Goal: Information Seeking & Learning: Compare options

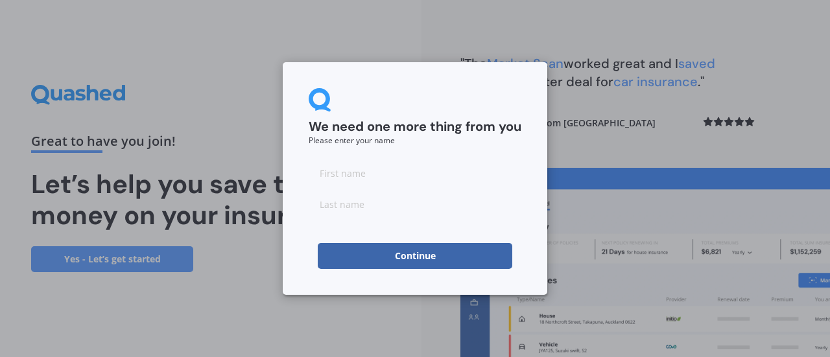
click at [344, 173] on input at bounding box center [415, 173] width 213 height 26
type input "[PERSON_NAME]"
click at [367, 209] on input at bounding box center [415, 204] width 213 height 26
click at [389, 257] on button "Continue" at bounding box center [415, 256] width 195 height 26
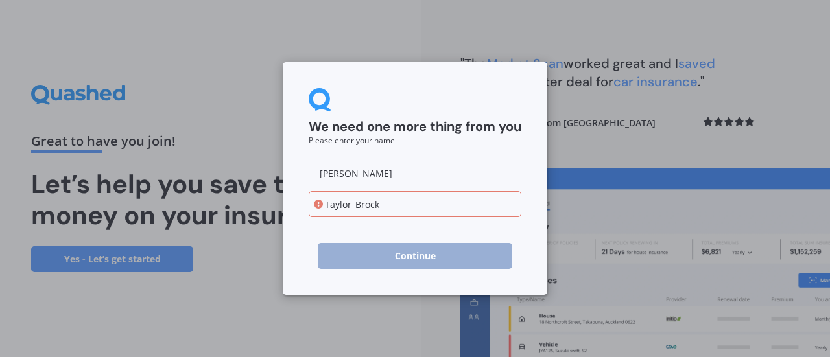
click at [352, 203] on input "Taylor_Brock" at bounding box center [415, 204] width 213 height 26
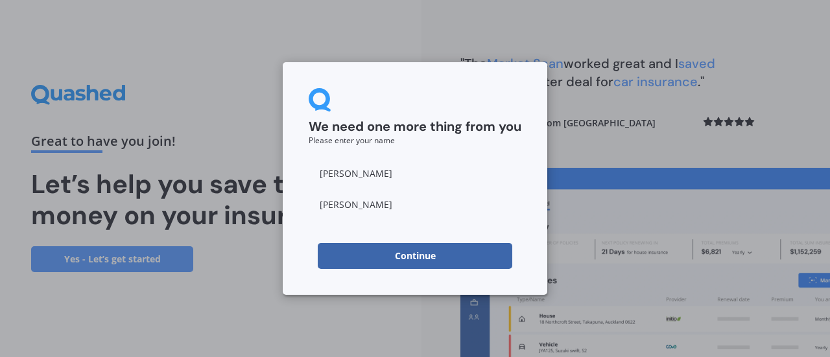
type input "[PERSON_NAME]"
click at [392, 263] on button "Continue" at bounding box center [415, 256] width 195 height 26
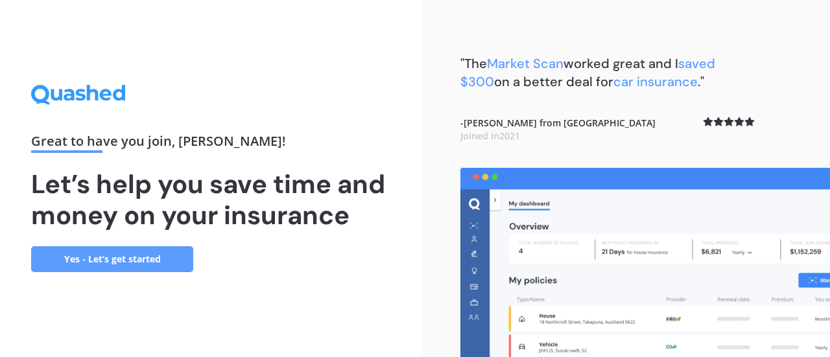
click at [137, 261] on link "Yes - Let’s get started" at bounding box center [112, 259] width 162 height 26
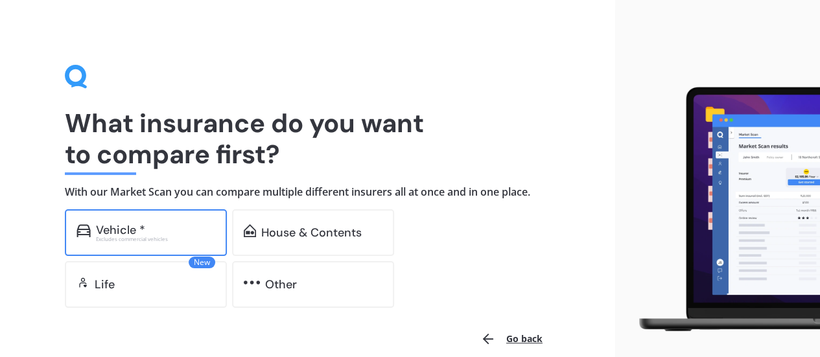
click at [119, 245] on div "Vehicle * Excludes commercial vehicles" at bounding box center [146, 232] width 162 height 47
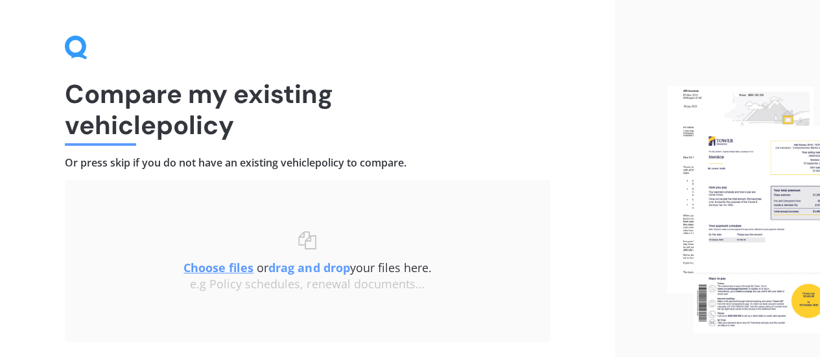
scroll to position [30, 0]
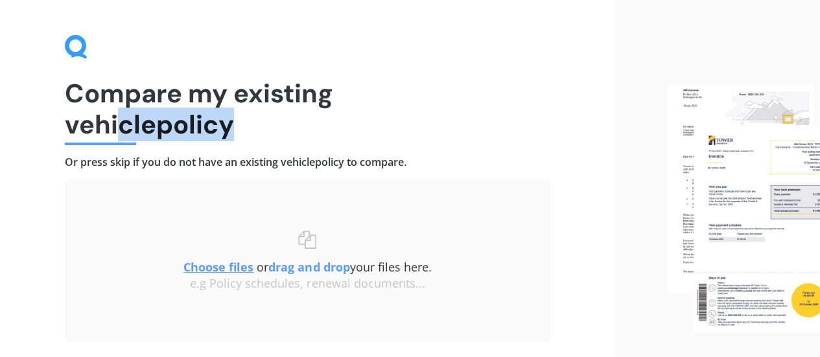
drag, startPoint x: 231, startPoint y: 117, endPoint x: 113, endPoint y: 108, distance: 118.4
click at [113, 108] on h1 "Compare my existing vehicle policy" at bounding box center [308, 109] width 486 height 62
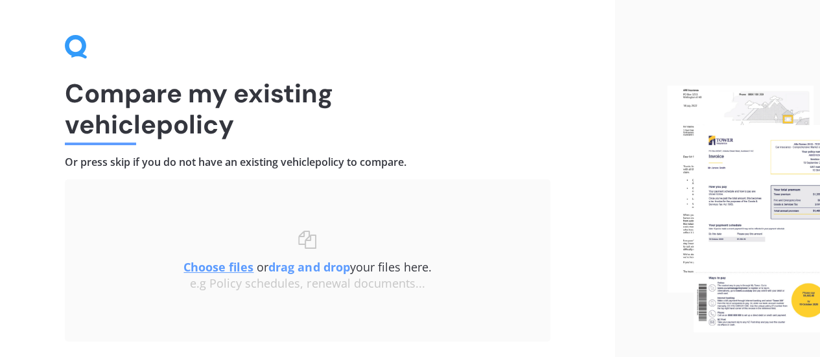
click at [187, 191] on div "Uploading Choose files or drag and drop your files here. Choose files or photos…" at bounding box center [308, 261] width 486 height 162
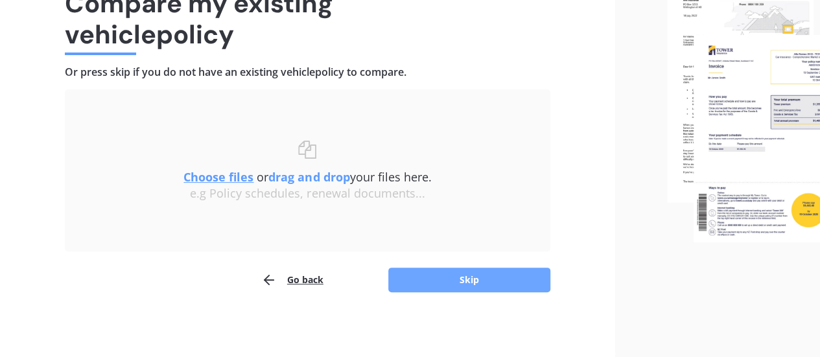
click at [512, 280] on button "Skip" at bounding box center [469, 280] width 162 height 25
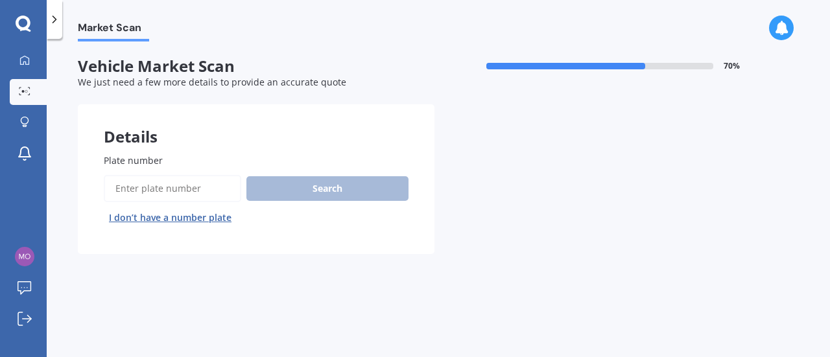
click at [178, 164] on label "Plate number" at bounding box center [254, 161] width 300 height 14
click at [178, 175] on input "Plate number" at bounding box center [172, 188] width 137 height 27
click at [154, 179] on input "Plate number" at bounding box center [172, 188] width 137 height 27
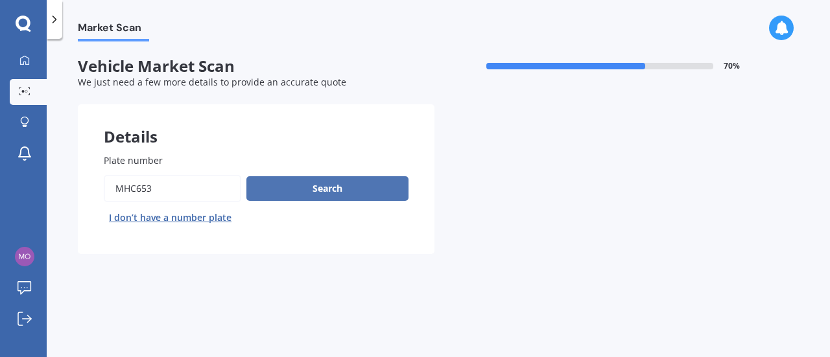
type input "MHC653"
click at [293, 191] on button "Search" at bounding box center [327, 188] width 162 height 25
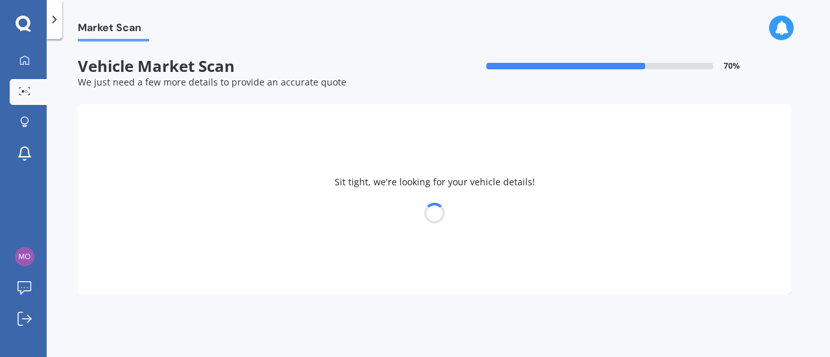
select select "MAZDA"
select select "AXELA"
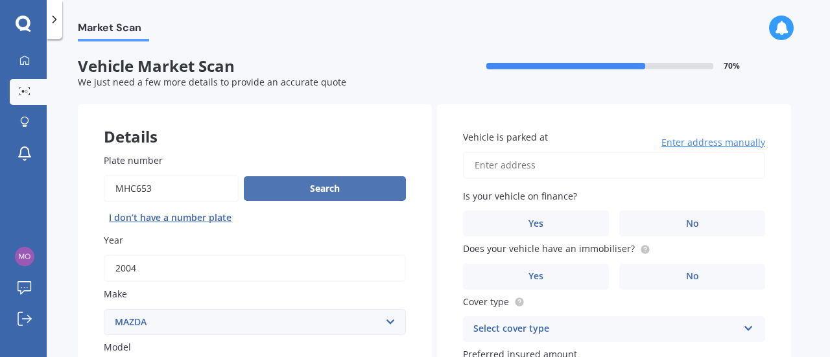
click at [293, 191] on button "Search" at bounding box center [325, 188] width 162 height 25
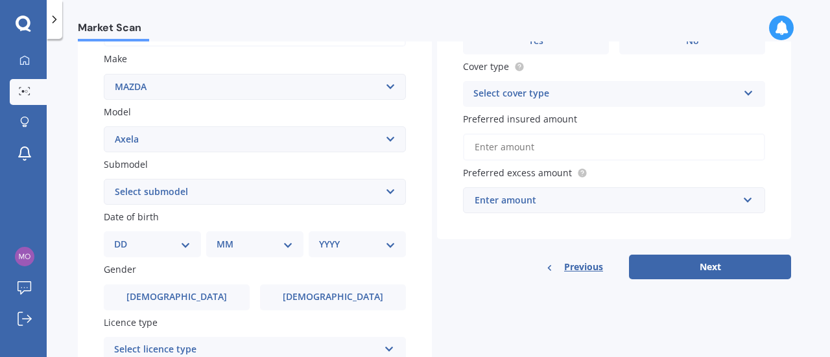
scroll to position [239, 0]
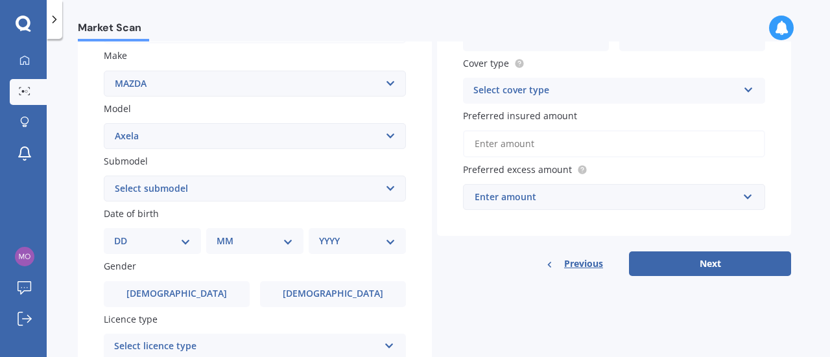
click at [180, 243] on select "DD 01 02 03 04 05 06 07 08 09 10 11 12 13 14 15 16 17 18 19 20 21 22 23 24 25 2…" at bounding box center [152, 241] width 77 height 14
select select "21"
click at [124, 235] on select "DD 01 02 03 04 05 06 07 08 09 10 11 12 13 14 15 16 17 18 19 20 21 22 23 24 25 2…" at bounding box center [152, 241] width 77 height 14
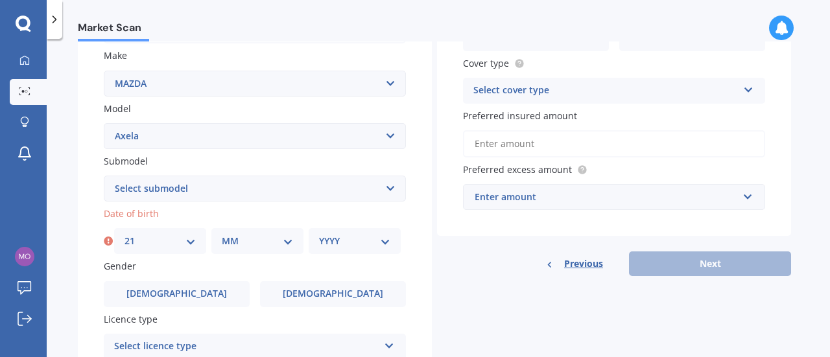
click at [262, 243] on select "MM 01 02 03 04 05 06 07 08 09 10 11 12" at bounding box center [257, 241] width 71 height 14
select select "09"
click at [222, 235] on select "MM 01 02 03 04 05 06 07 08 09 10 11 12" at bounding box center [257, 241] width 71 height 14
click at [376, 246] on select "YYYY 2025 2024 2023 2022 2021 2020 2019 2018 2017 2016 2015 2014 2013 2012 2011…" at bounding box center [354, 241] width 71 height 14
select select "2002"
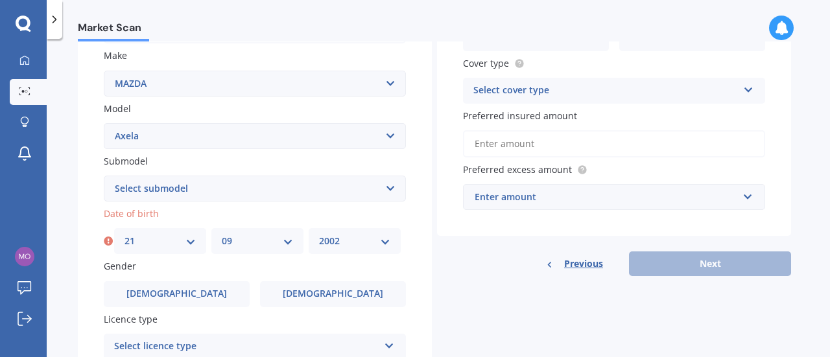
click at [319, 235] on select "YYYY 2025 2024 2023 2022 2021 2020 2019 2018 2017 2016 2015 2014 2013 2012 2011…" at bounding box center [354, 241] width 71 height 14
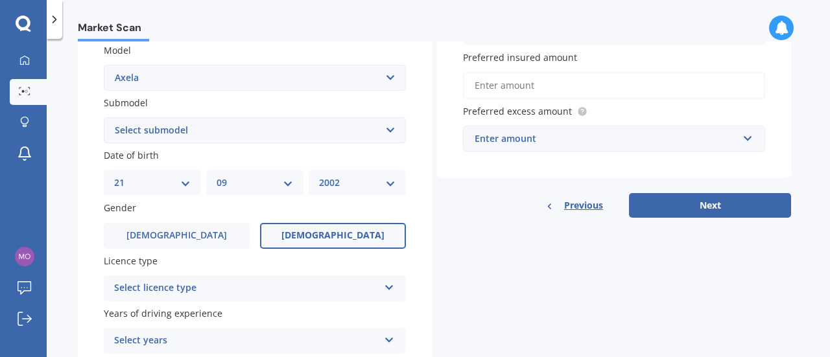
scroll to position [298, 0]
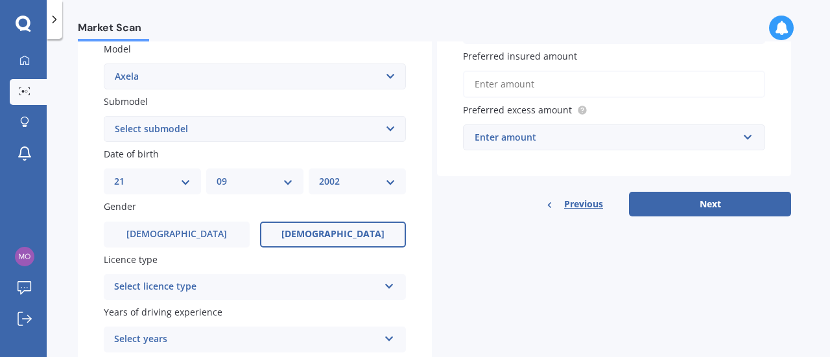
click at [333, 238] on span "[DEMOGRAPHIC_DATA]" at bounding box center [332, 234] width 103 height 11
click at [0, 0] on input "[DEMOGRAPHIC_DATA]" at bounding box center [0, 0] width 0 height 0
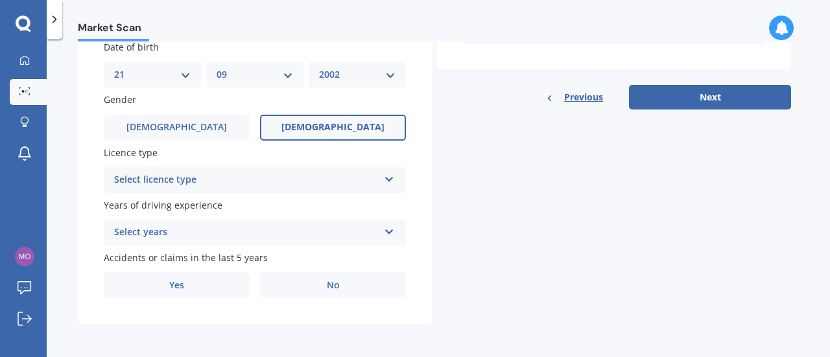
scroll to position [408, 0]
click at [329, 172] on div "Select licence type" at bounding box center [246, 180] width 265 height 16
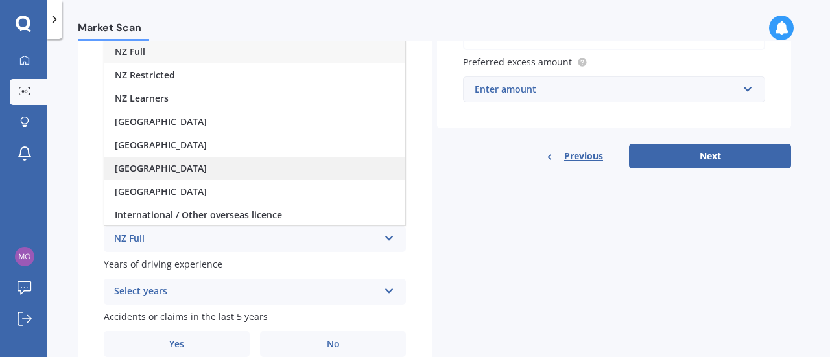
scroll to position [346, 0]
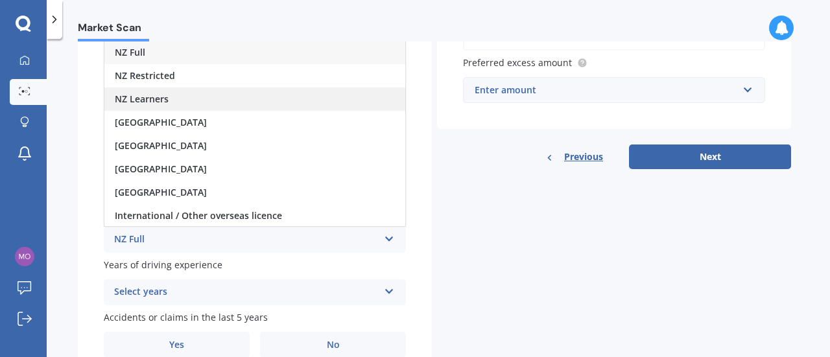
click at [160, 99] on span "NZ Learners" at bounding box center [142, 99] width 54 height 12
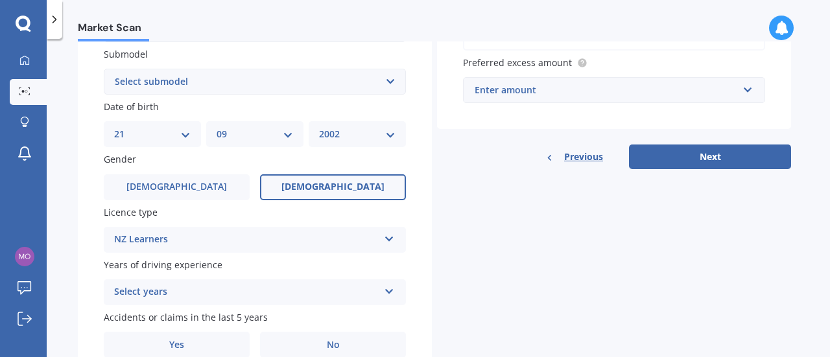
scroll to position [408, 0]
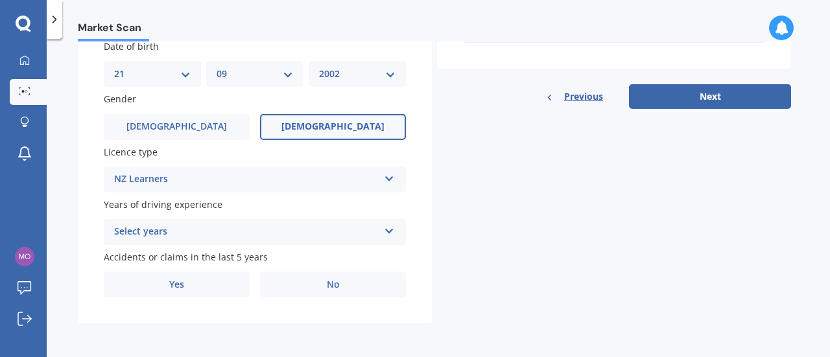
click at [255, 240] on div "Select years 5 or more years 4 years 3 years 2 years 1 year" at bounding box center [255, 232] width 302 height 26
click at [80, 163] on div "Plate number Search I don’t have a number plate Year [DATE] Make Select make AC…" at bounding box center [255, 23] width 354 height 602
click at [384, 239] on div "5 or more years 5 or more years 4 years 3 years 2 years 1 year" at bounding box center [255, 232] width 302 height 26
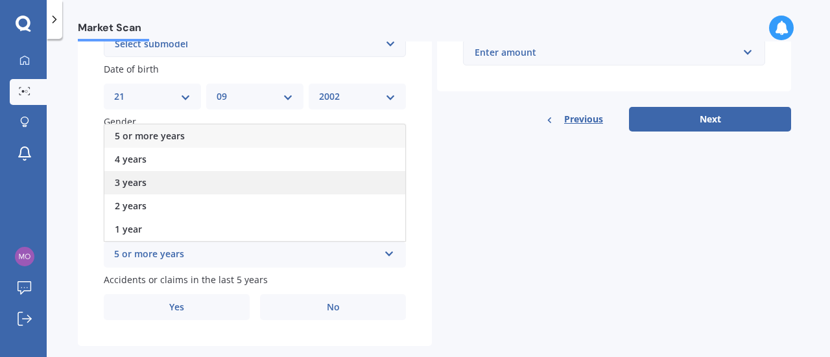
scroll to position [389, 0]
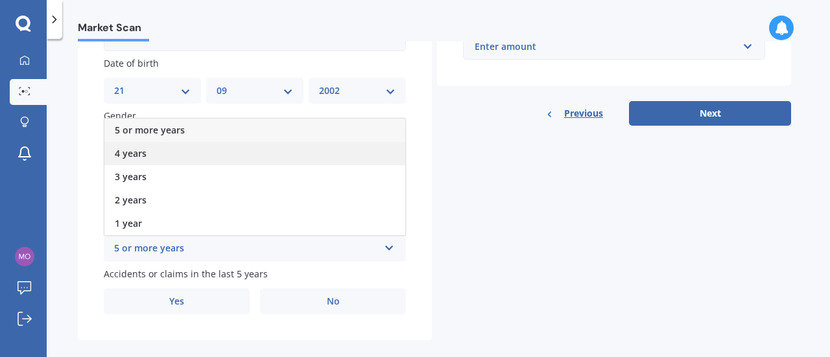
click at [141, 161] on div "4 years" at bounding box center [254, 153] width 301 height 23
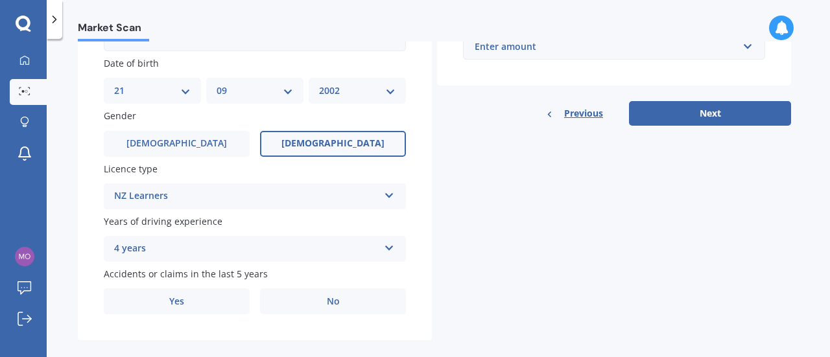
click at [397, 250] on div "4 years 5 or more years 4 years 3 years 2 years 1 year" at bounding box center [255, 249] width 302 height 26
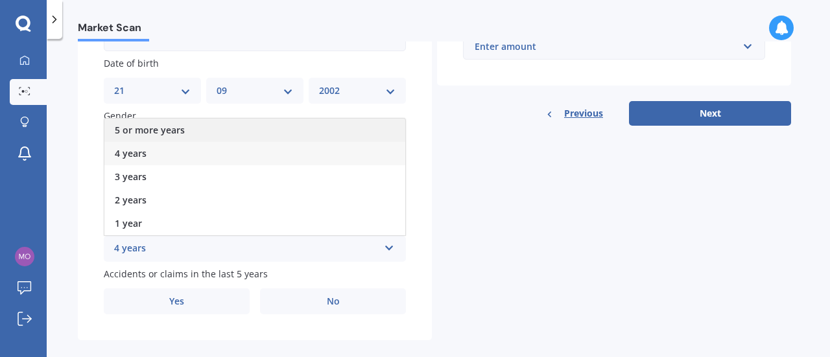
click at [233, 129] on div "5 or more years" at bounding box center [254, 130] width 301 height 23
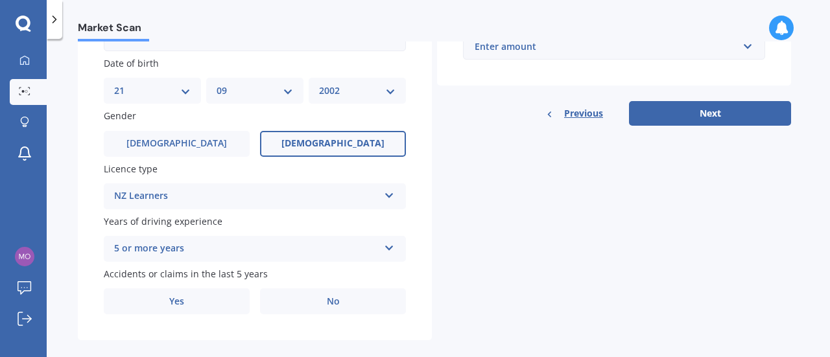
scroll to position [408, 0]
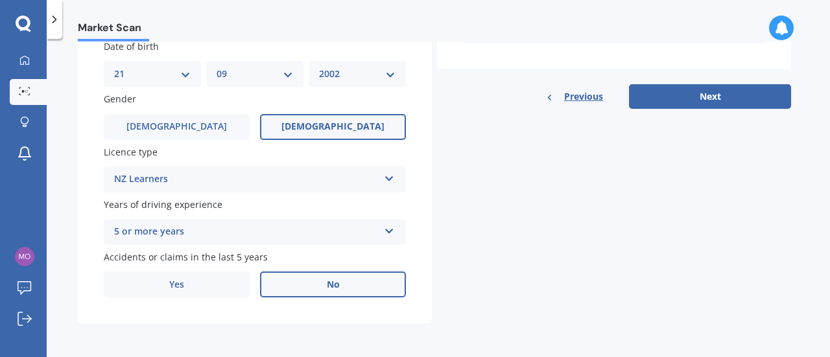
click at [357, 281] on label "No" at bounding box center [333, 285] width 146 height 26
click at [0, 0] on input "No" at bounding box center [0, 0] width 0 height 0
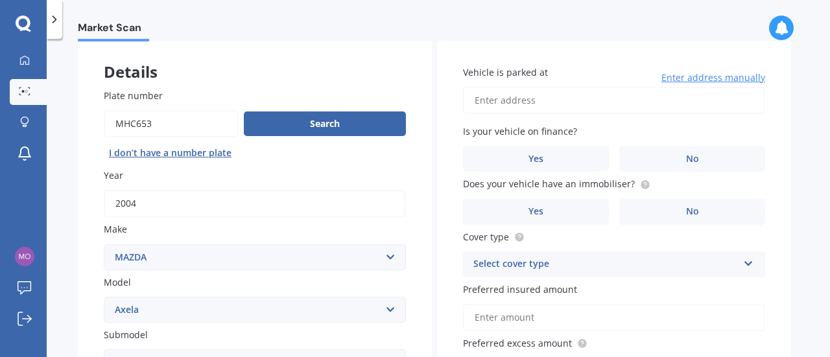
scroll to position [67, 0]
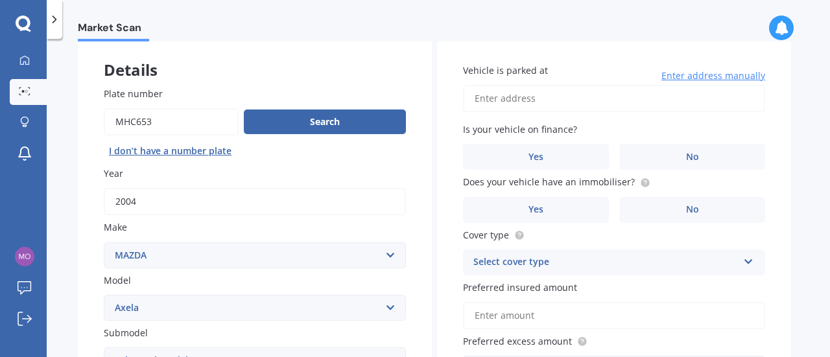
click at [558, 101] on input "Vehicle is parked at" at bounding box center [614, 98] width 302 height 27
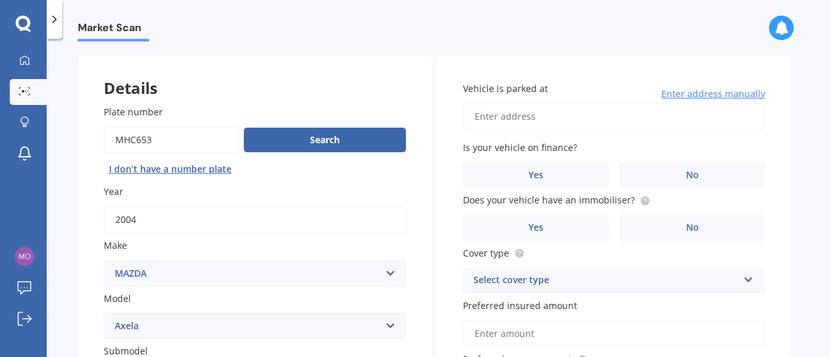
scroll to position [49, 0]
click at [652, 116] on input "[STREET_ADDRESS]" at bounding box center [614, 115] width 302 height 27
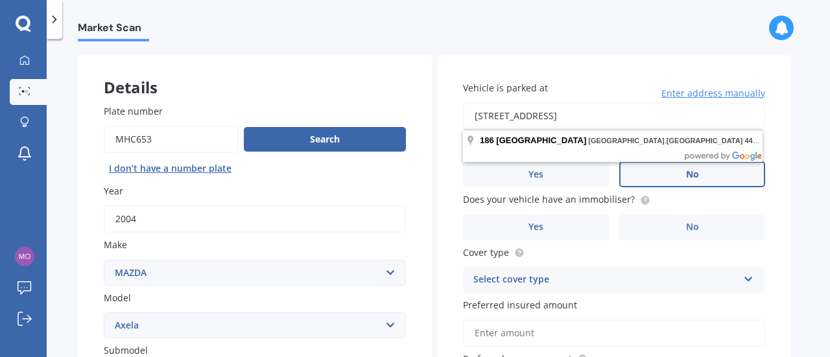
type input "[STREET_ADDRESS]"
click at [735, 182] on label "No" at bounding box center [692, 174] width 146 height 26
click at [0, 0] on input "No" at bounding box center [0, 0] width 0 height 0
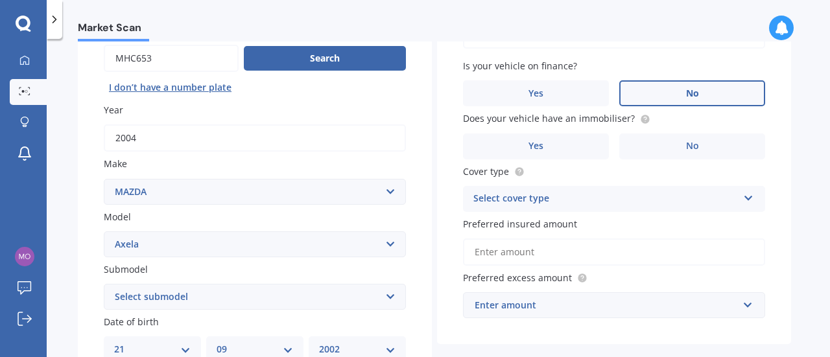
scroll to position [134, 0]
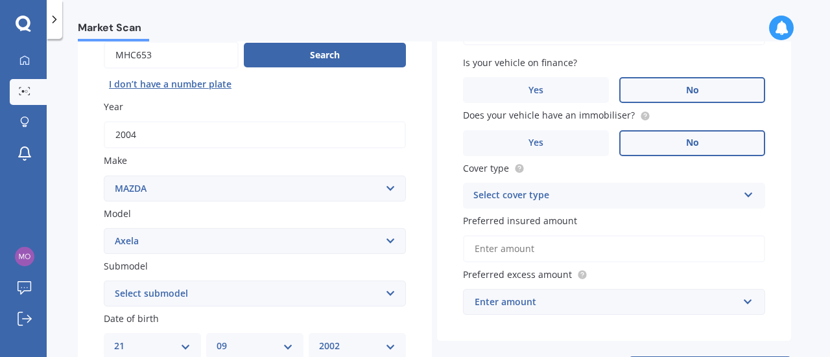
click at [650, 143] on label "No" at bounding box center [692, 143] width 146 height 26
click at [0, 0] on input "No" at bounding box center [0, 0] width 0 height 0
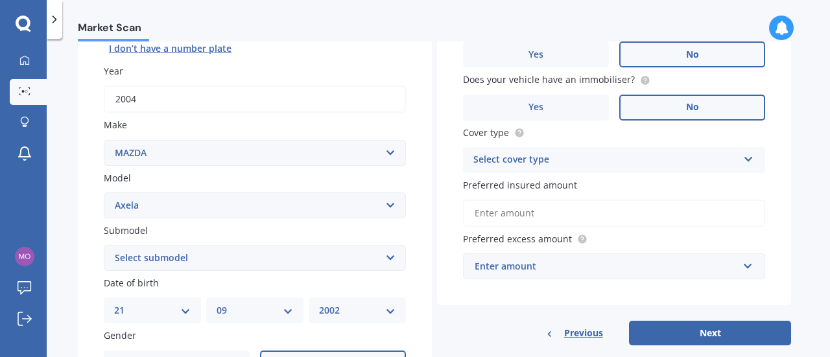
scroll to position [170, 0]
click at [748, 165] on div "Select cover type Comprehensive Third Party, Fire & Theft Third Party" at bounding box center [614, 160] width 302 height 26
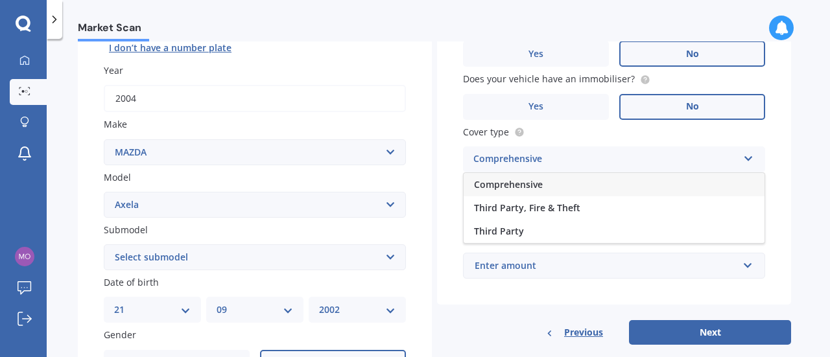
click at [502, 185] on span "Comprehensive" at bounding box center [508, 184] width 69 height 12
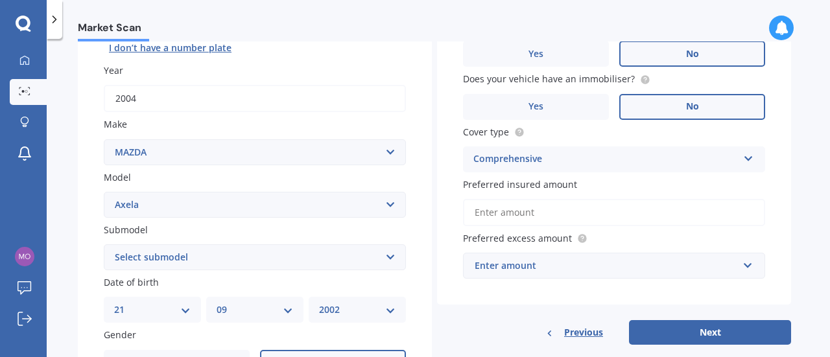
click at [582, 218] on input "Preferred insured amount" at bounding box center [614, 212] width 302 height 27
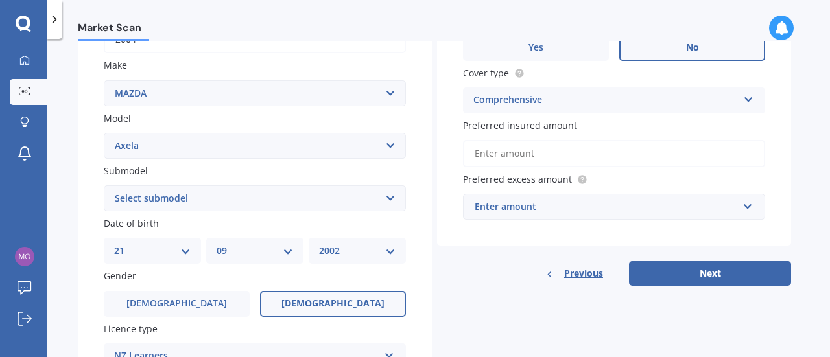
scroll to position [230, 0]
click at [573, 205] on div "Enter amount" at bounding box center [606, 206] width 263 height 14
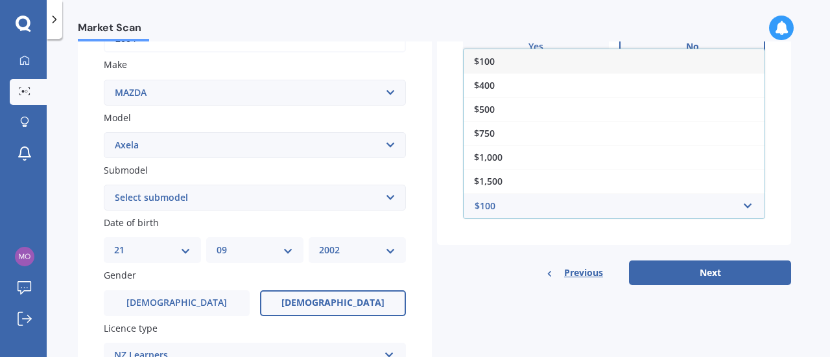
click at [806, 195] on div "Market Scan Vehicle Market Scan 70 % We just need a few more details to provide…" at bounding box center [438, 200] width 783 height 318
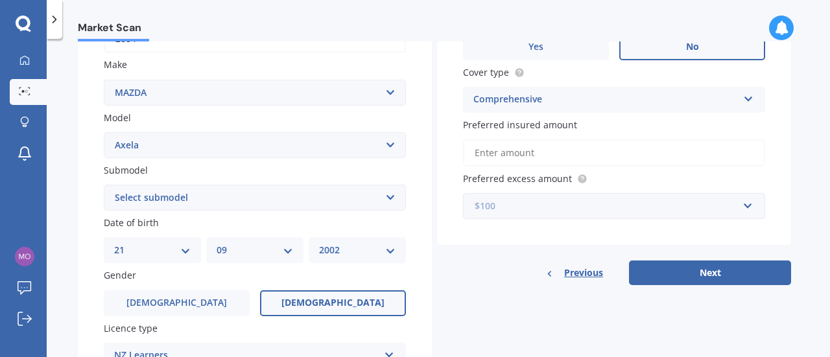
click at [749, 207] on input "text" at bounding box center [609, 206] width 290 height 25
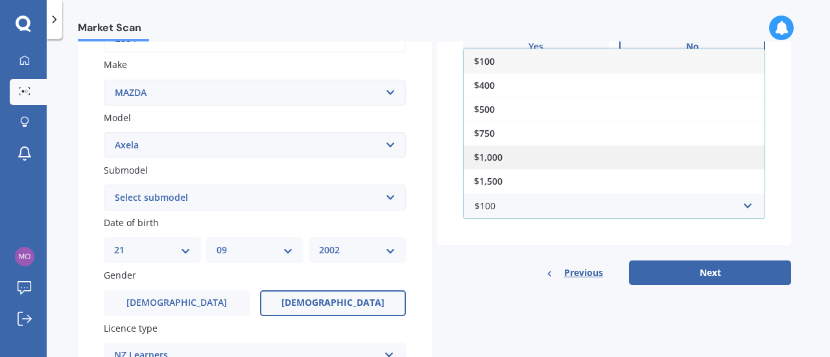
click at [506, 160] on div "$1,000" at bounding box center [614, 157] width 301 height 24
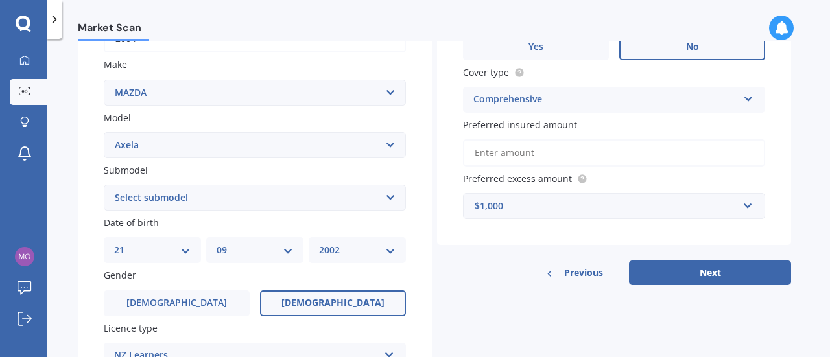
click at [525, 151] on input "Preferred insured amount" at bounding box center [614, 152] width 302 height 27
click at [532, 200] on div "$1,000" at bounding box center [606, 206] width 263 height 14
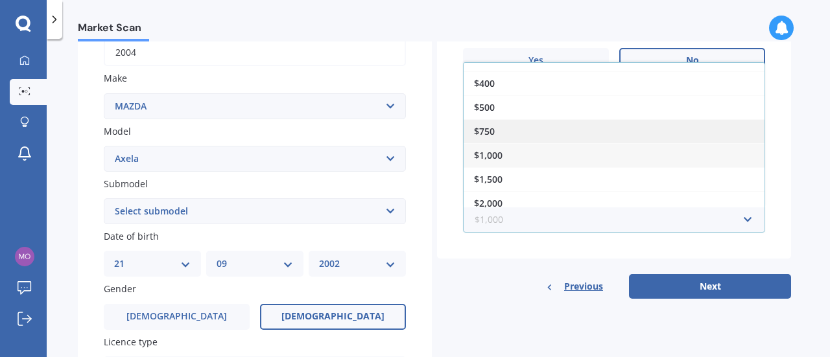
scroll to position [10, 0]
click at [496, 136] on div "$750" at bounding box center [614, 136] width 301 height 24
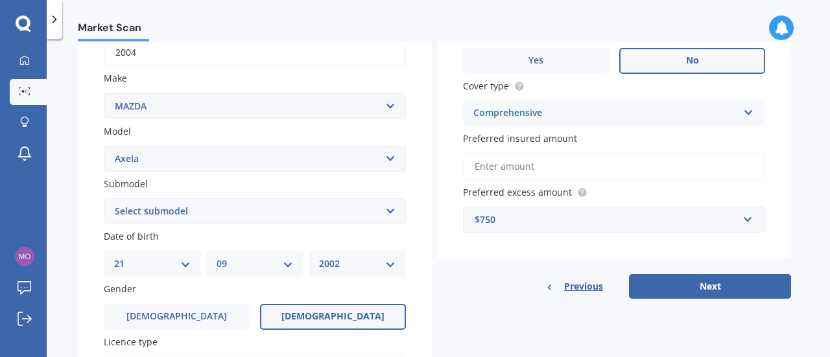
click at [527, 159] on input "Preferred insured amount" at bounding box center [614, 166] width 302 height 27
click at [523, 223] on div "$750" at bounding box center [606, 220] width 263 height 14
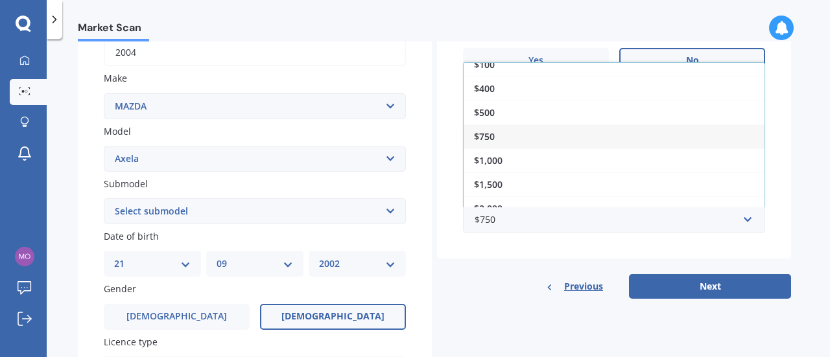
click at [502, 25] on div "Market Scan" at bounding box center [438, 20] width 783 height 41
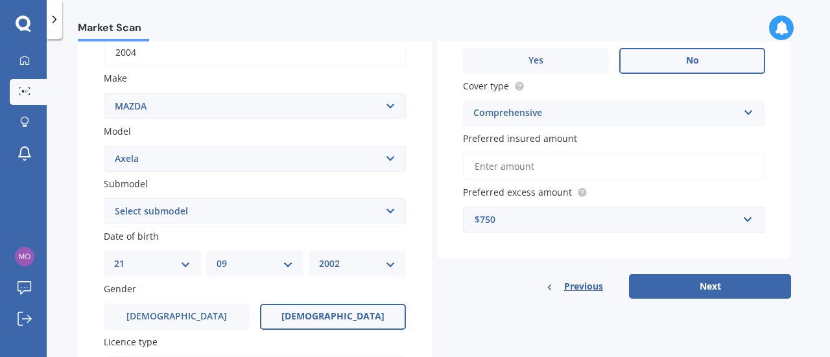
click at [503, 166] on input "Preferred insured amount" at bounding box center [614, 166] width 302 height 27
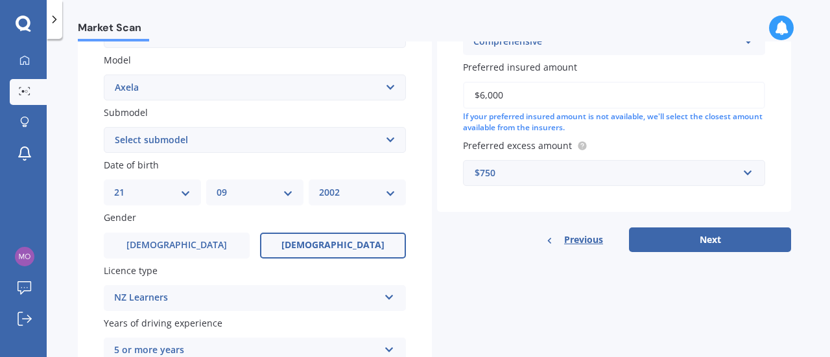
scroll to position [288, 0]
type input "$6,000"
click at [754, 169] on input "text" at bounding box center [609, 172] width 290 height 25
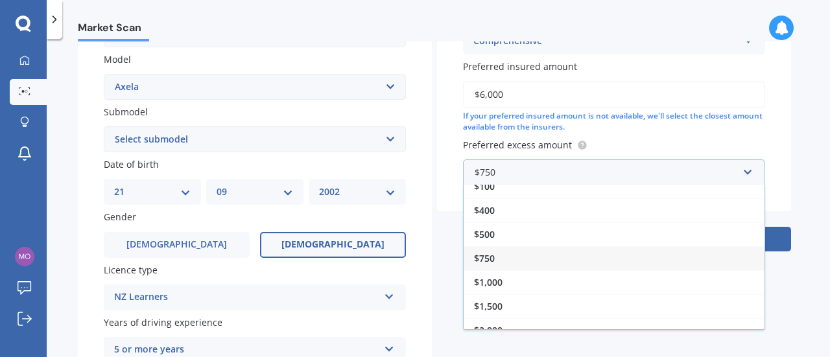
click at [584, 260] on div "$750" at bounding box center [614, 258] width 301 height 24
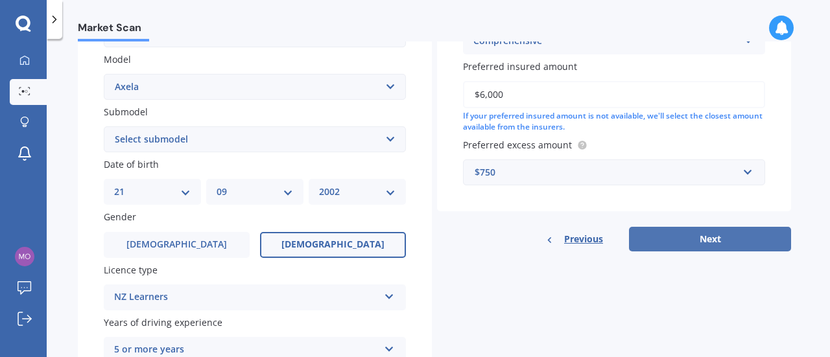
click at [706, 232] on button "Next" at bounding box center [710, 239] width 162 height 25
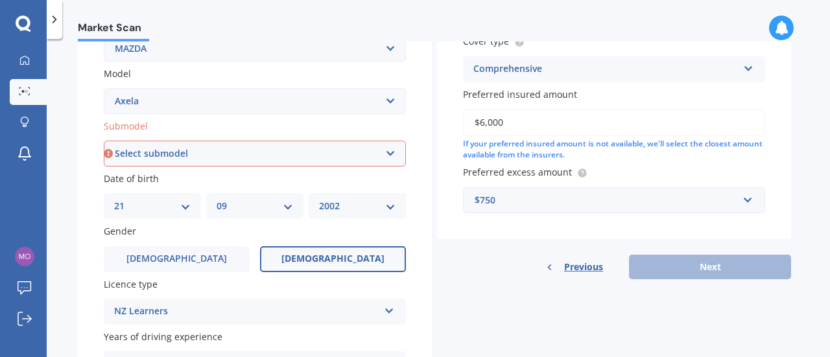
scroll to position [273, 0]
click at [396, 154] on select "Select submodel (All other) 2.3 Sporthatch 2.3 turbo Hatchback Hatchback turbo …" at bounding box center [255, 154] width 302 height 26
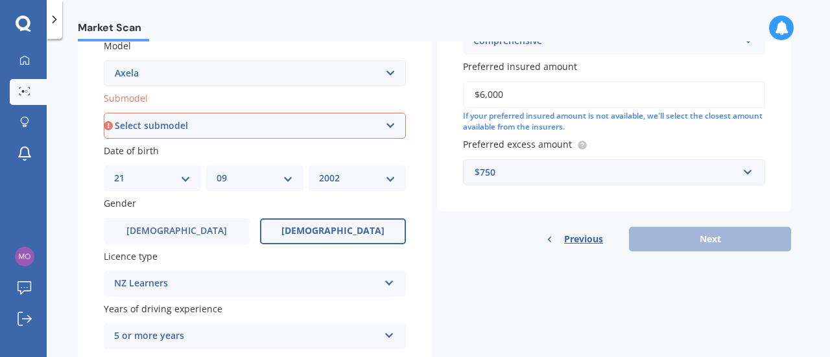
scroll to position [303, 0]
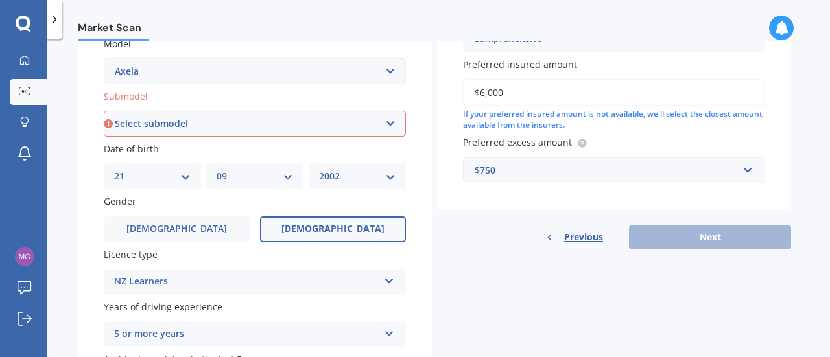
click at [193, 126] on select "Select submodel (All other) 2.3 Sporthatch 2.3 turbo Hatchback Hatchback turbo …" at bounding box center [255, 124] width 302 height 26
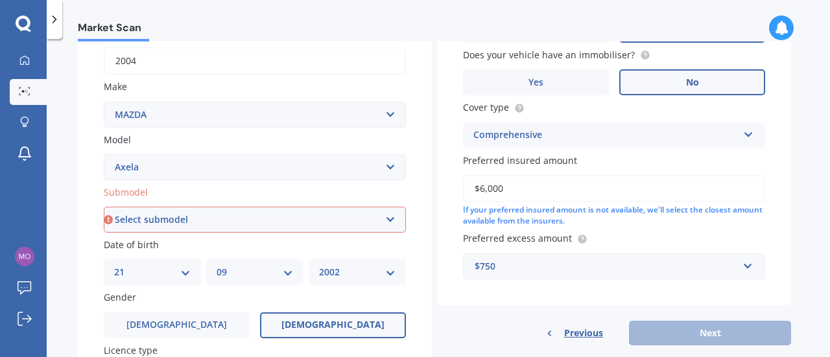
scroll to position [206, 0]
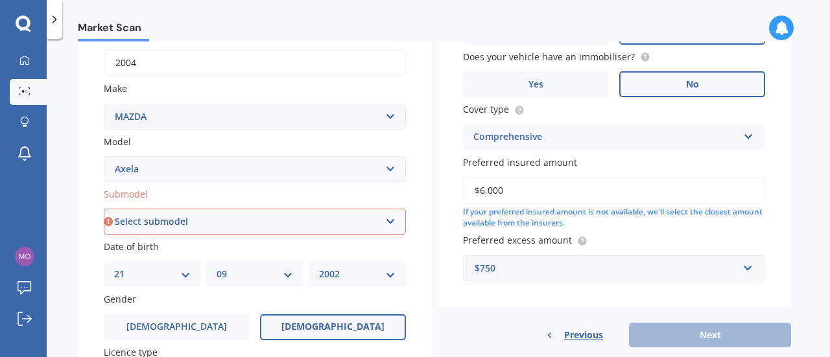
click at [108, 224] on icon at bounding box center [108, 221] width 9 height 13
click at [390, 226] on select "Select submodel (All other) 2.3 Sporthatch 2.3 turbo Hatchback Hatchback turbo …" at bounding box center [255, 222] width 302 height 26
select select "2.3 SPORTHATCH"
click at [104, 209] on select "Select submodel (All other) 2.3 Sporthatch 2.3 turbo Hatchback Hatchback turbo …" at bounding box center [255, 222] width 302 height 26
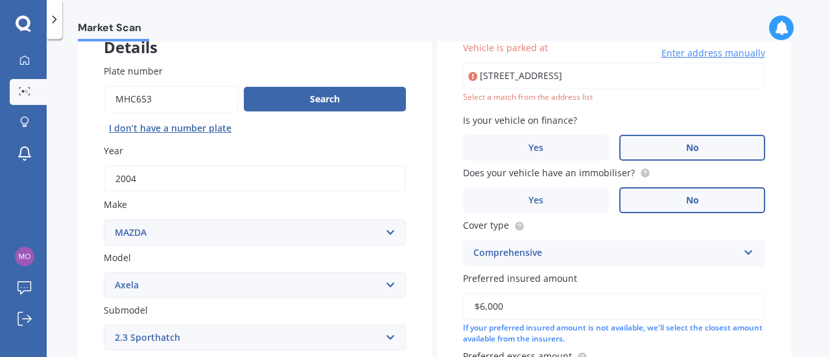
scroll to position [88, 0]
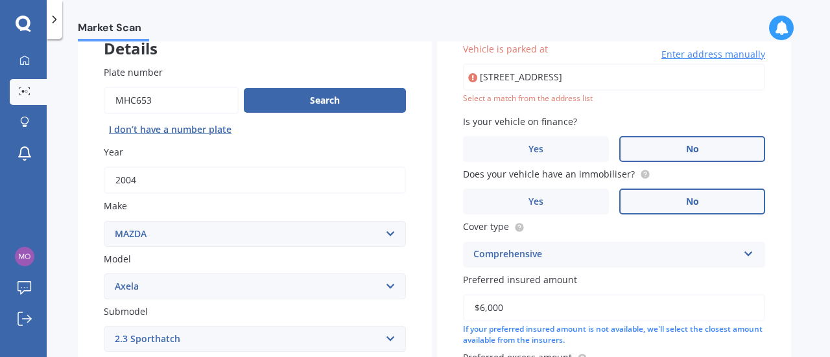
type input "[STREET_ADDRESS]"
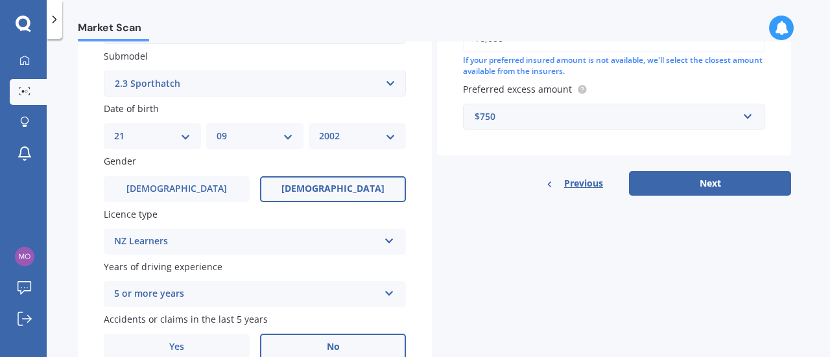
scroll to position [408, 0]
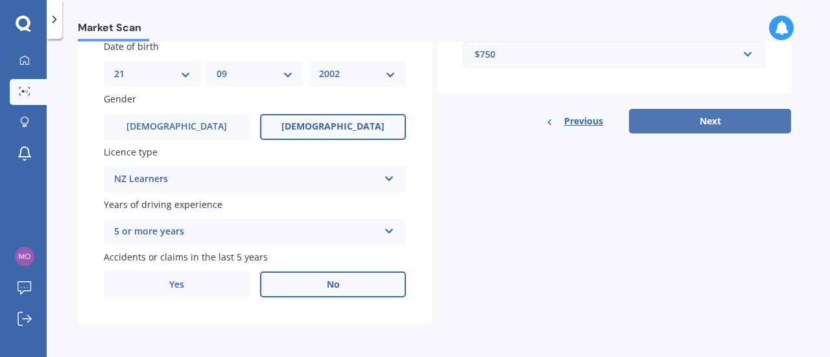
click at [679, 125] on button "Next" at bounding box center [710, 121] width 162 height 25
select select "21"
select select "09"
select select "2002"
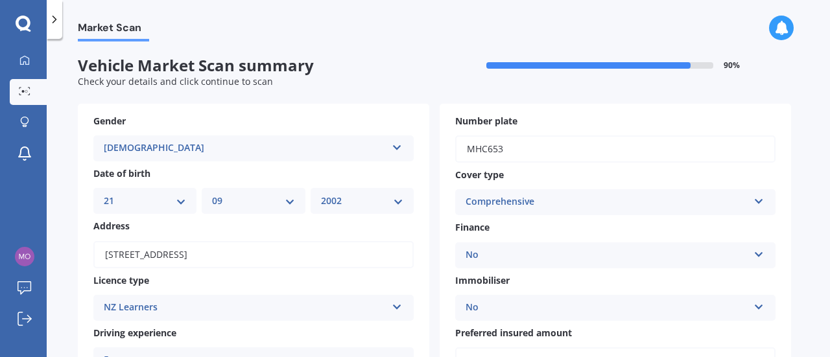
scroll to position [0, 0]
click at [397, 147] on icon at bounding box center [397, 145] width 11 height 9
click at [149, 196] on div "[DEMOGRAPHIC_DATA]" at bounding box center [253, 197] width 319 height 23
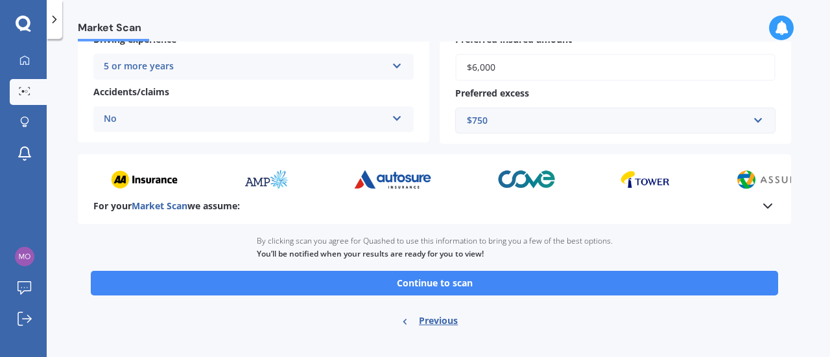
scroll to position [313, 0]
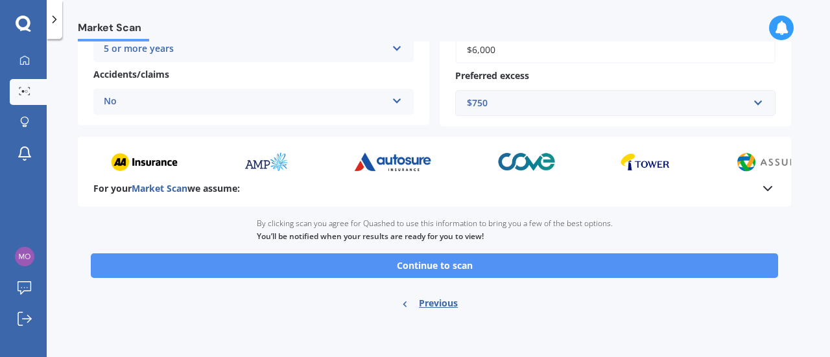
click at [333, 268] on button "Continue to scan" at bounding box center [434, 266] width 687 height 25
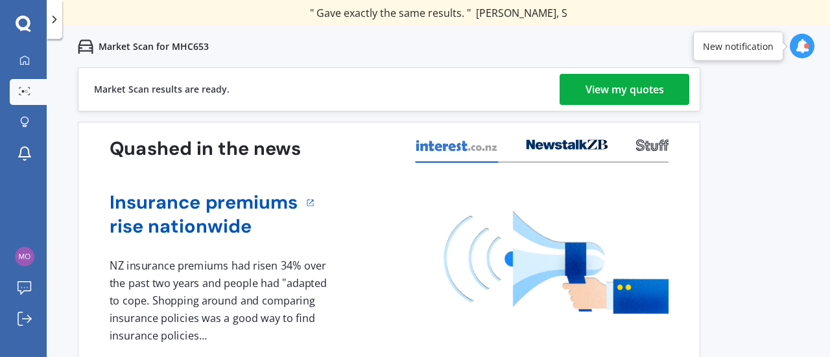
click at [598, 86] on div "View my quotes" at bounding box center [625, 89] width 78 height 31
